Goal: Find contact information: Find contact information

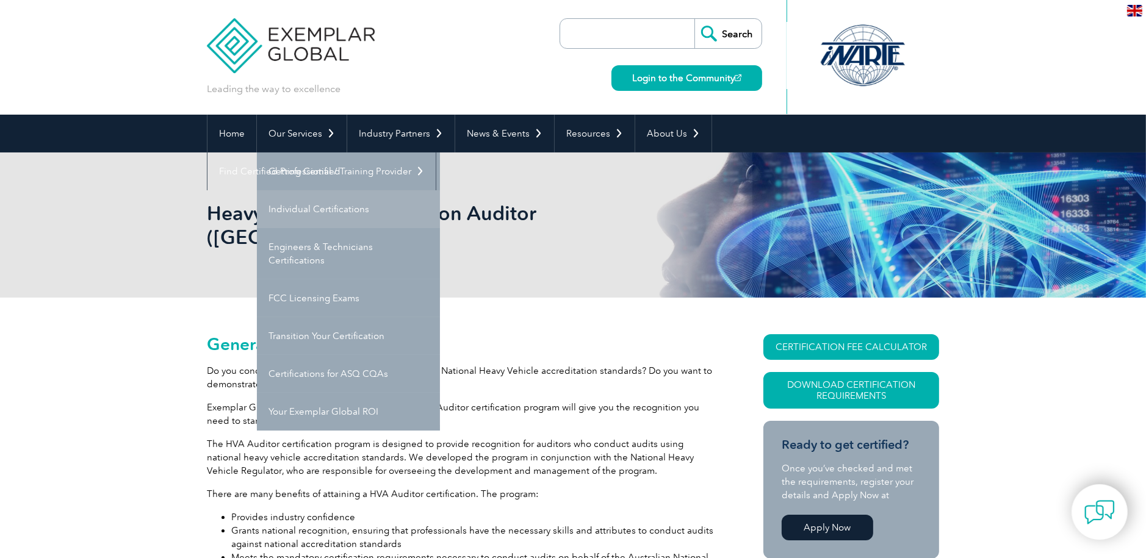
click at [308, 204] on link "Individual Certifications" at bounding box center [348, 209] width 183 height 38
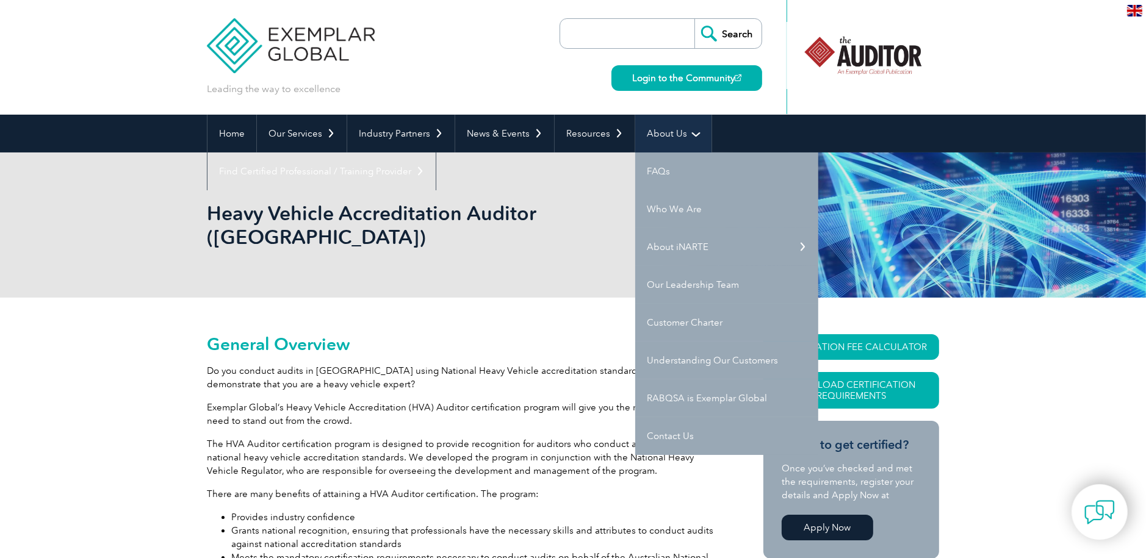
click at [678, 131] on link "About Us" at bounding box center [673, 134] width 76 height 38
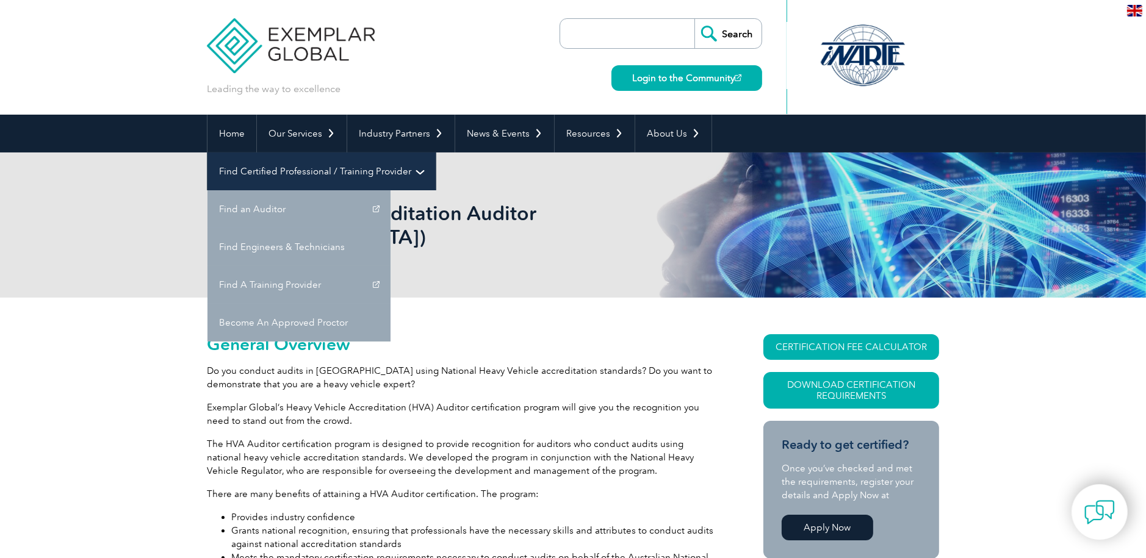
click at [436, 153] on link "Find Certified Professional / Training Provider" at bounding box center [322, 172] width 228 height 38
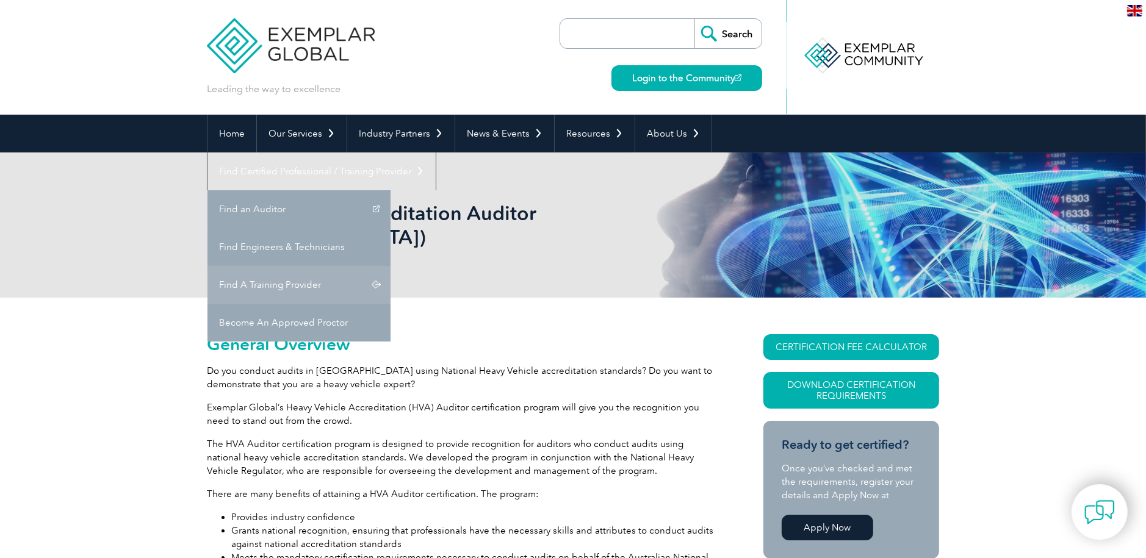
click at [391, 266] on link "Find A Training Provider" at bounding box center [299, 285] width 183 height 38
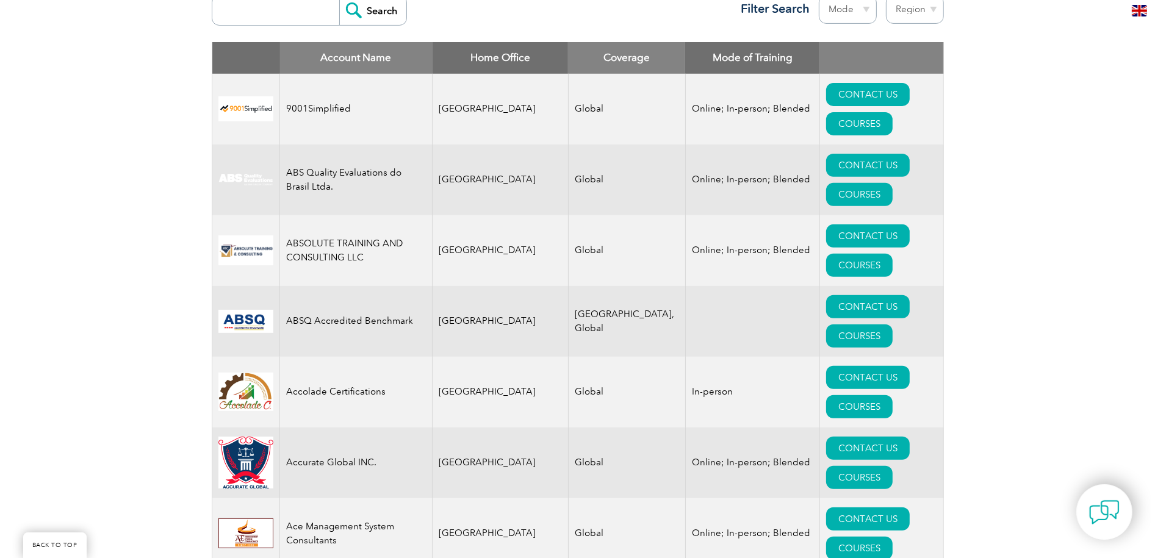
scroll to position [488, 0]
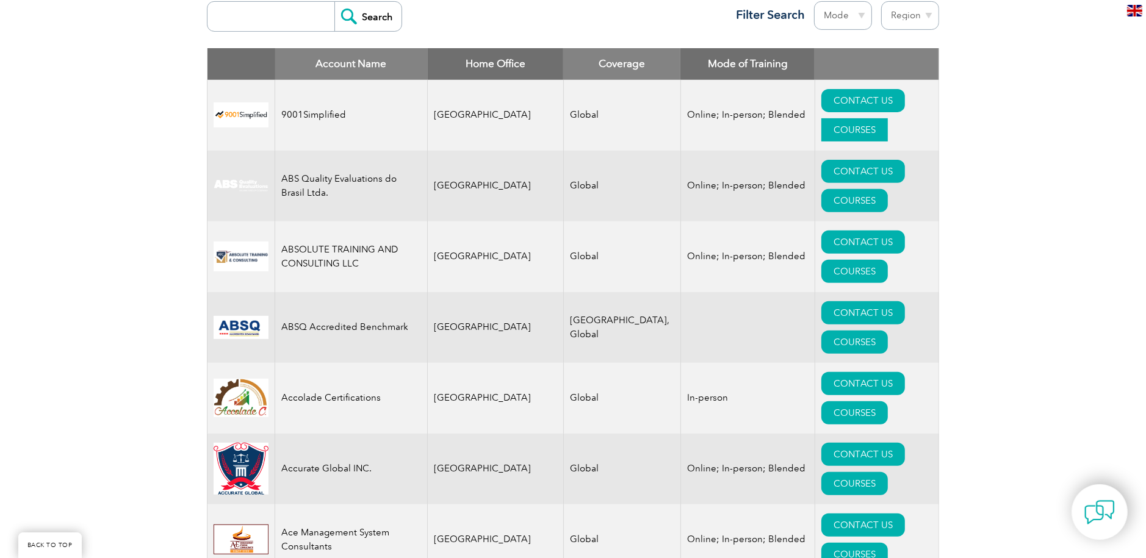
click at [873, 118] on link "COURSES" at bounding box center [855, 129] width 67 height 23
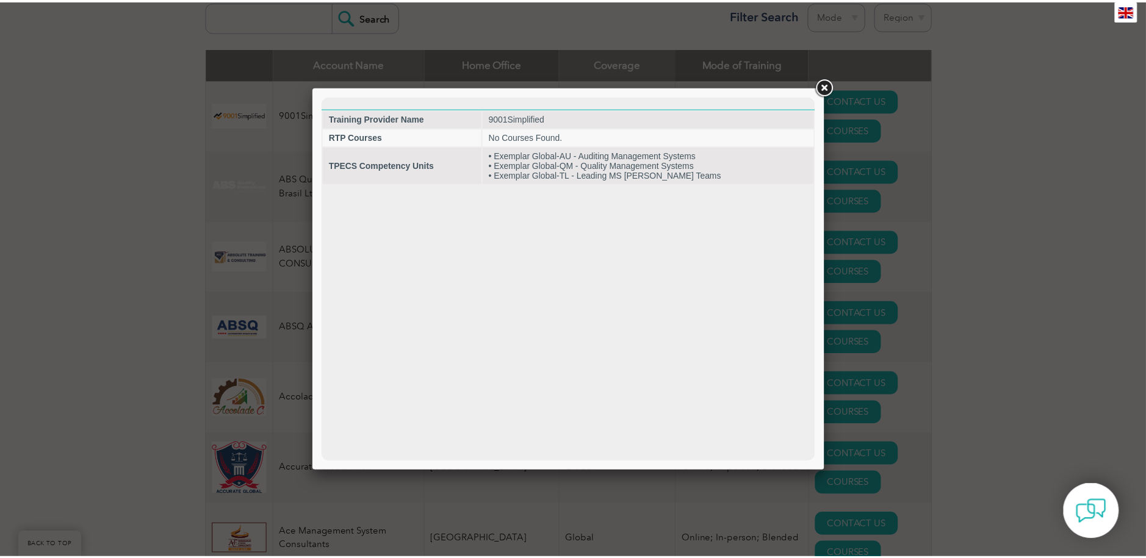
scroll to position [0, 0]
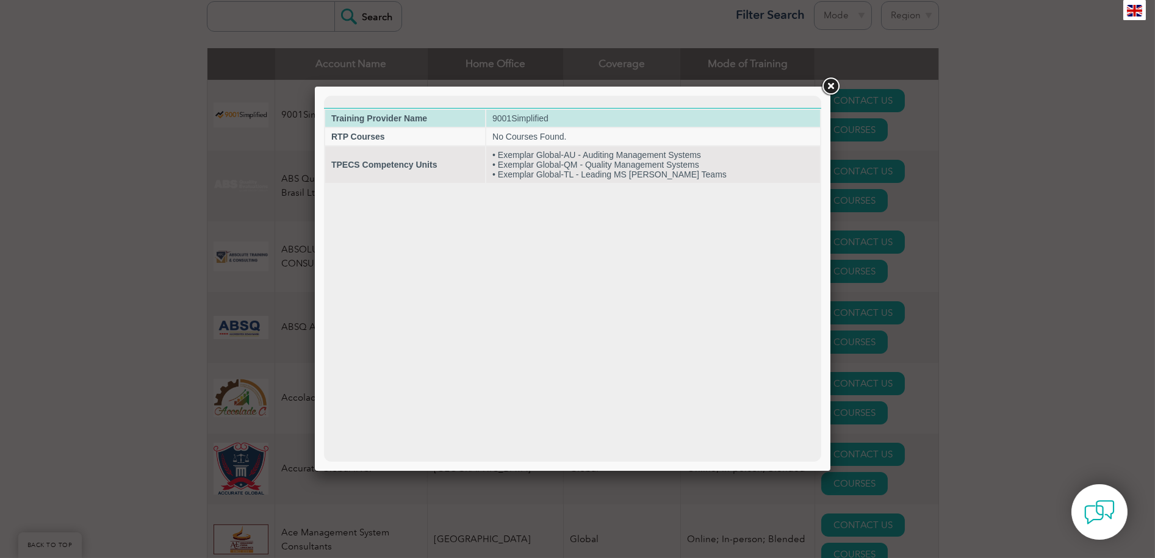
click at [529, 117] on td "9001Simplified" at bounding box center [653, 118] width 334 height 17
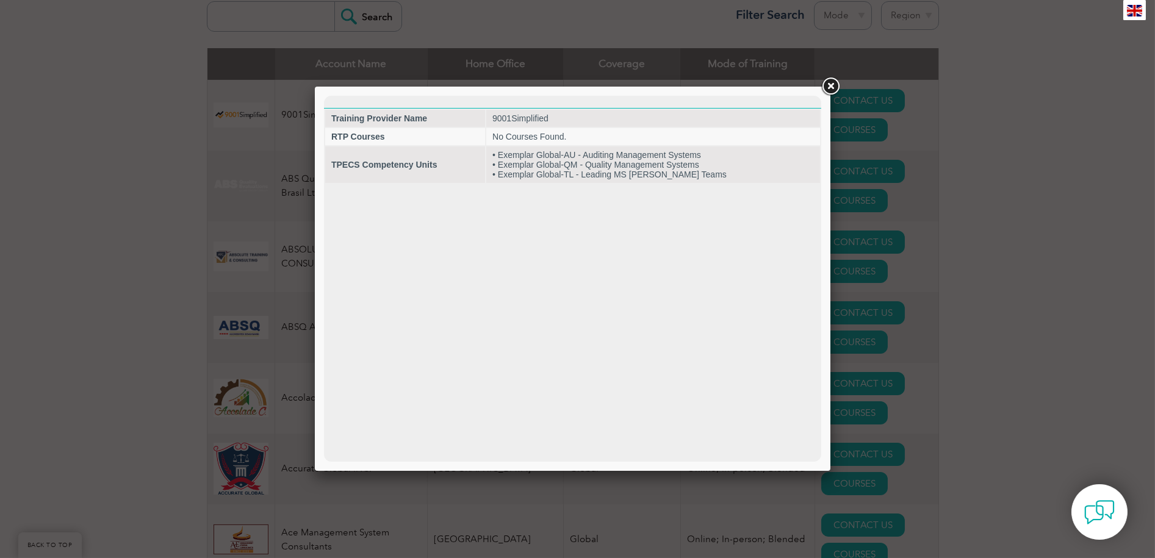
click at [1036, 239] on div at bounding box center [577, 279] width 1155 height 558
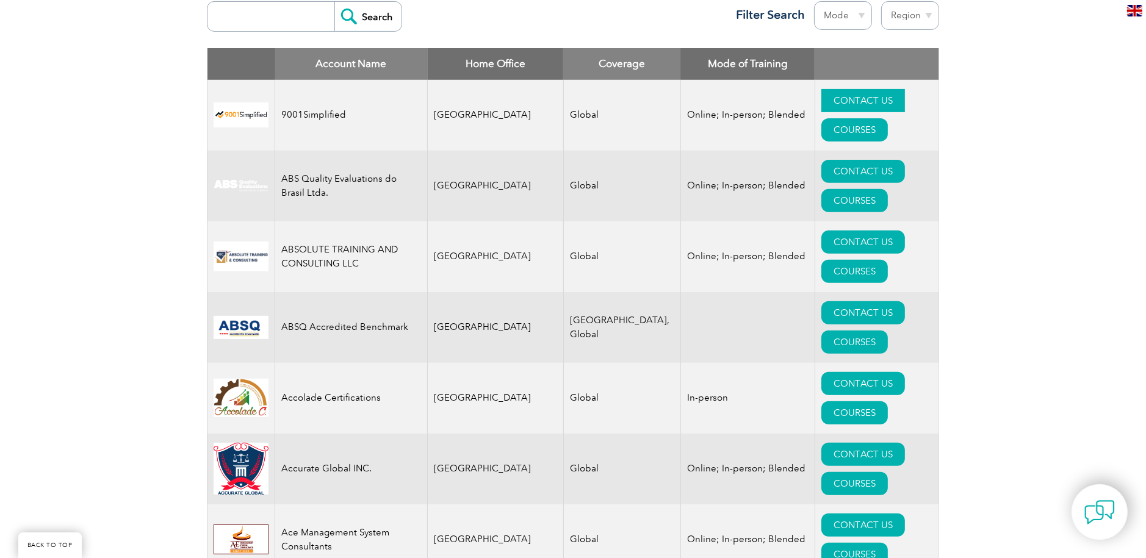
click at [822, 103] on link "CONTACT US" at bounding box center [864, 100] width 84 height 23
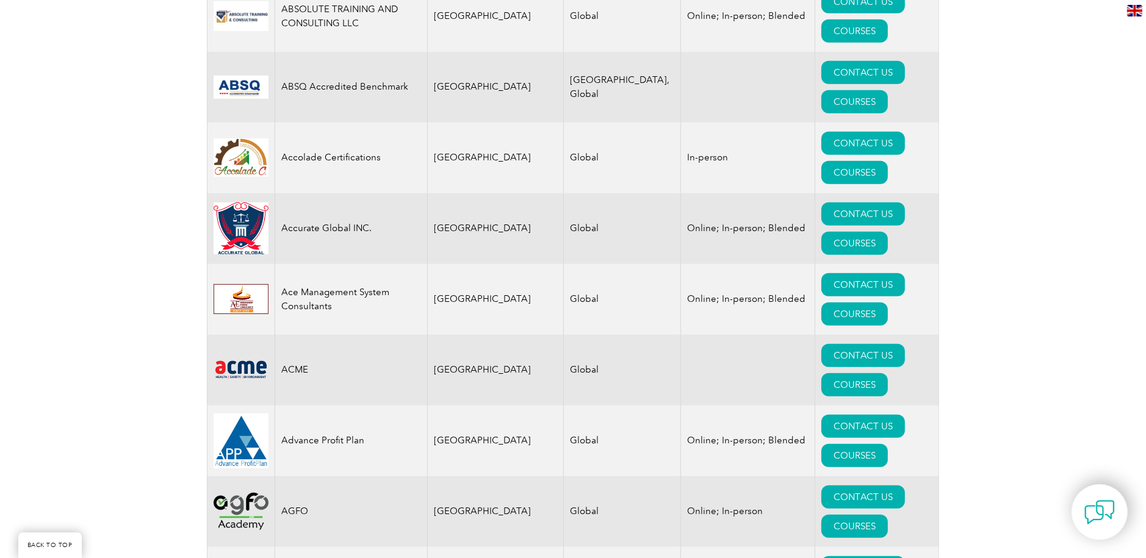
scroll to position [732, 0]
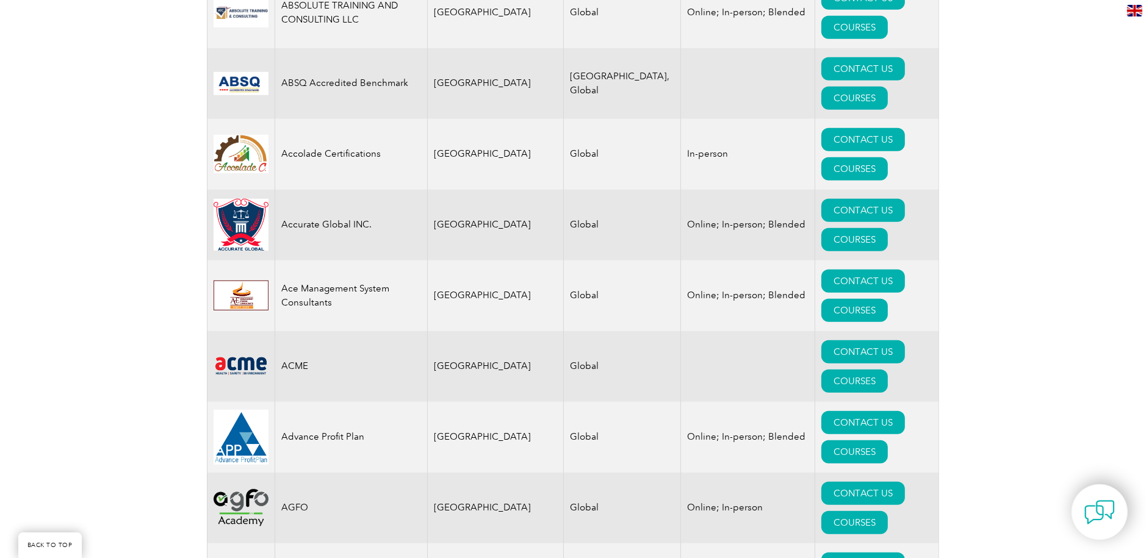
click at [328, 402] on td "Advance Profit Plan" at bounding box center [351, 437] width 153 height 71
click at [822, 411] on link "CONTACT US" at bounding box center [864, 422] width 84 height 23
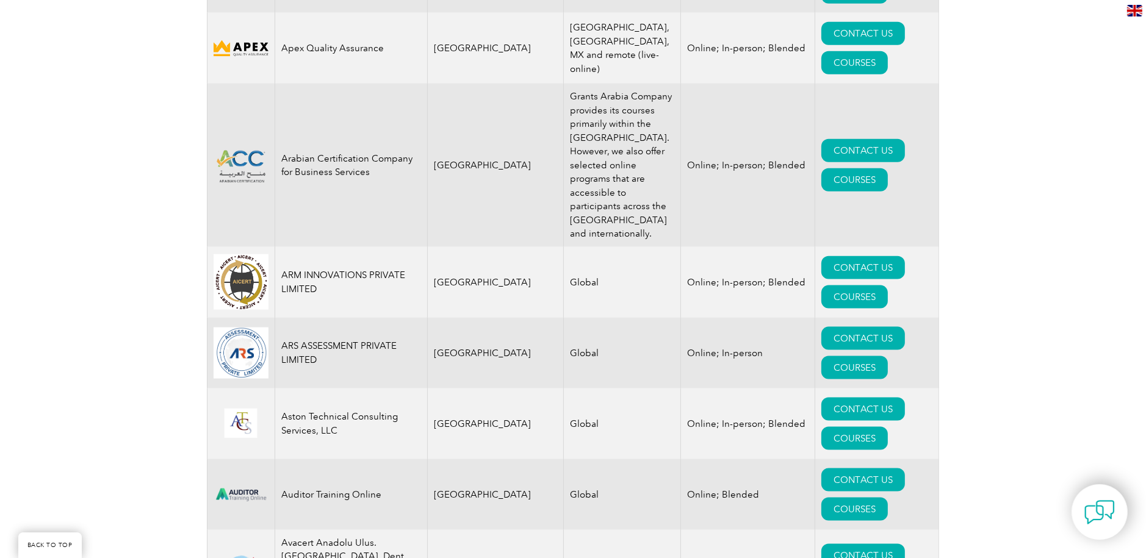
scroll to position [1709, 0]
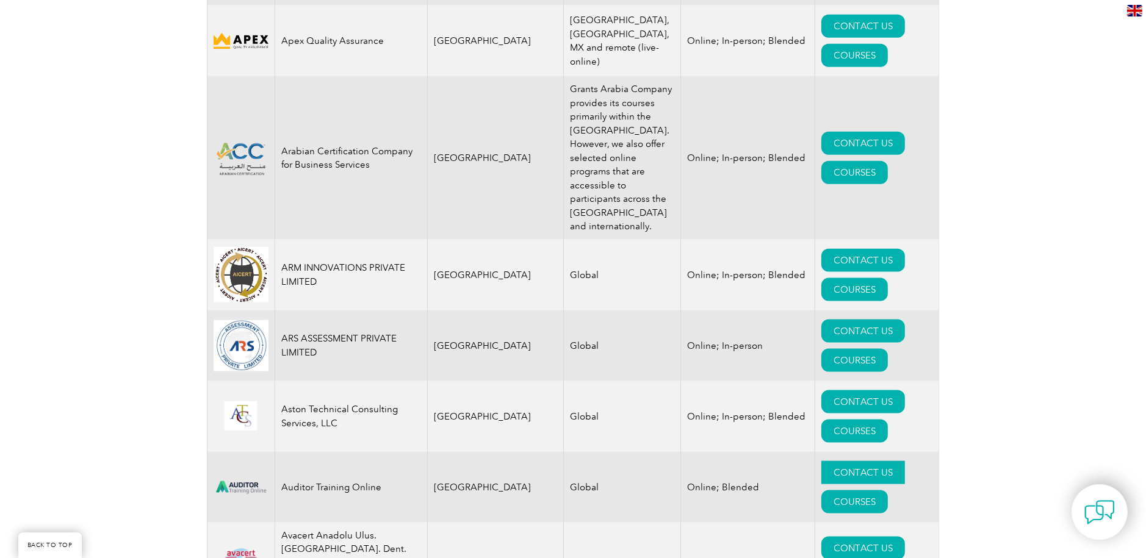
click at [822, 461] on link "CONTACT US" at bounding box center [864, 472] width 84 height 23
